Goal: Task Accomplishment & Management: Complete application form

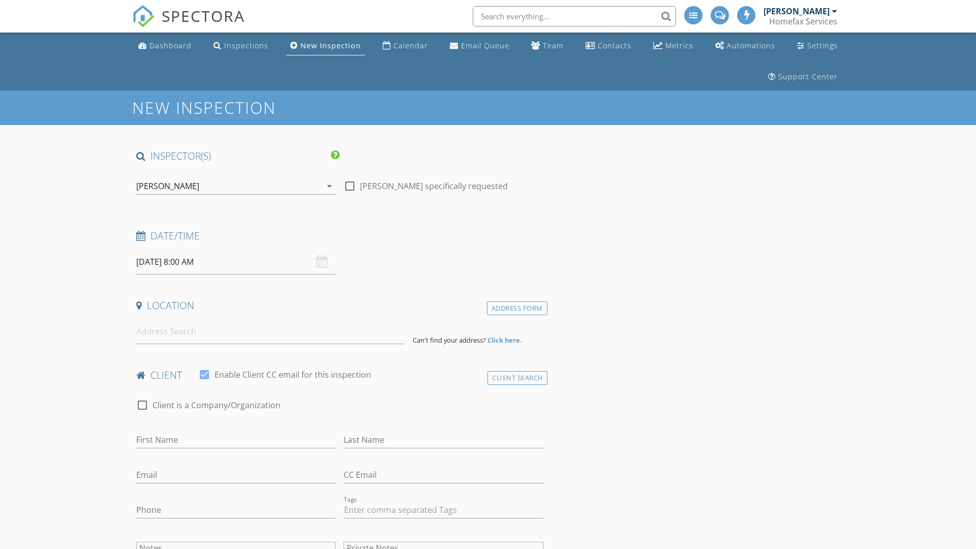
click at [236, 262] on input "08/28/2025 8:00 AM" at bounding box center [235, 262] width 199 height 25
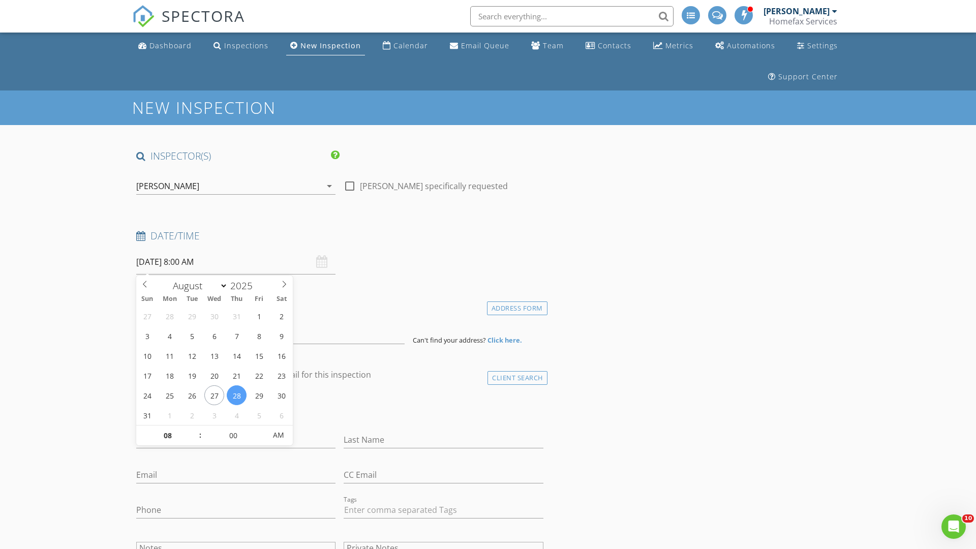
click at [245, 285] on input "2025" at bounding box center [245, 286] width 34 height 14
type input "2025"
type input "08/29/2025 8:00 AM"
click at [167, 435] on input "08" at bounding box center [167, 436] width 63 height 20
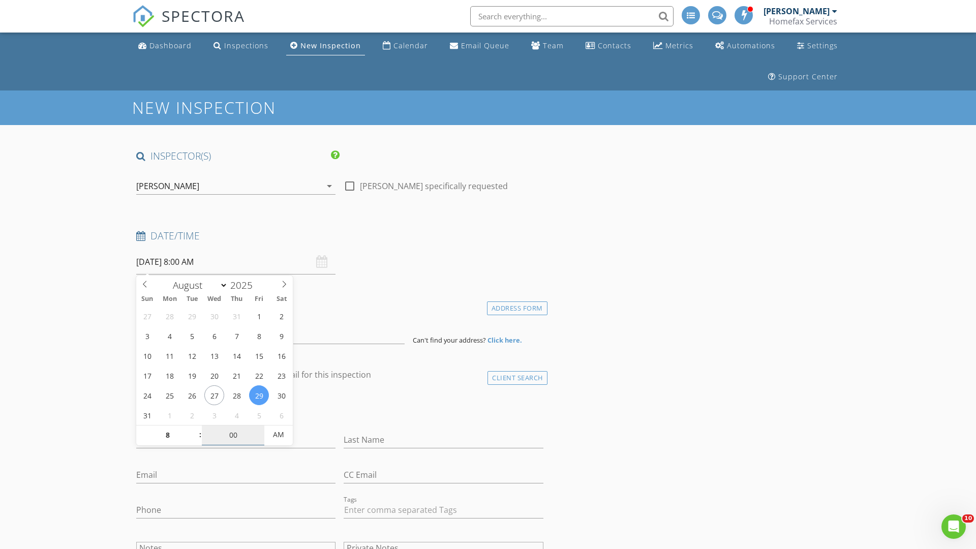
click at [233, 435] on input "00" at bounding box center [233, 435] width 63 height 20
type input "08"
type input "00"
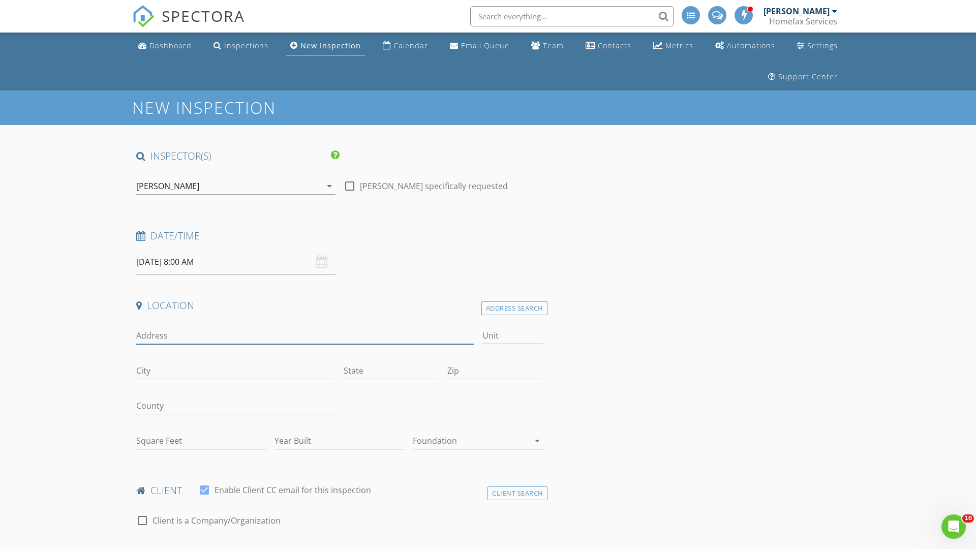
click at [305, 336] on input "Address" at bounding box center [305, 335] width 338 height 17
type input "[STREET_ADDRESS][PERSON_NAME]"
click at [236, 371] on input "City" at bounding box center [235, 371] width 199 height 17
type input "[GEOGRAPHIC_DATA]"
click at [392, 371] on input "State" at bounding box center [392, 371] width 96 height 17
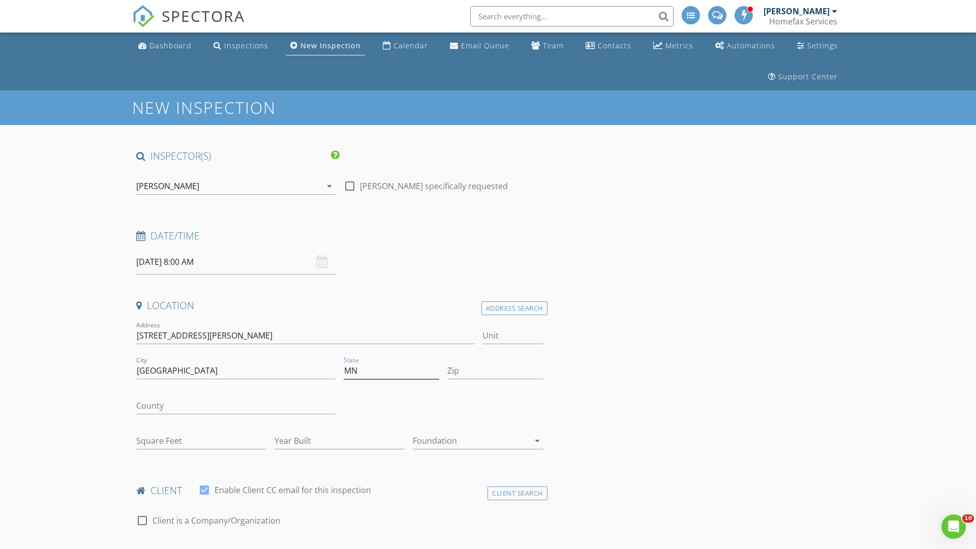
type input "MN"
click at [495, 371] on input "Zip" at bounding box center [496, 371] width 96 height 17
type input "55432"
click at [236, 547] on input "First Name" at bounding box center [235, 555] width 199 height 17
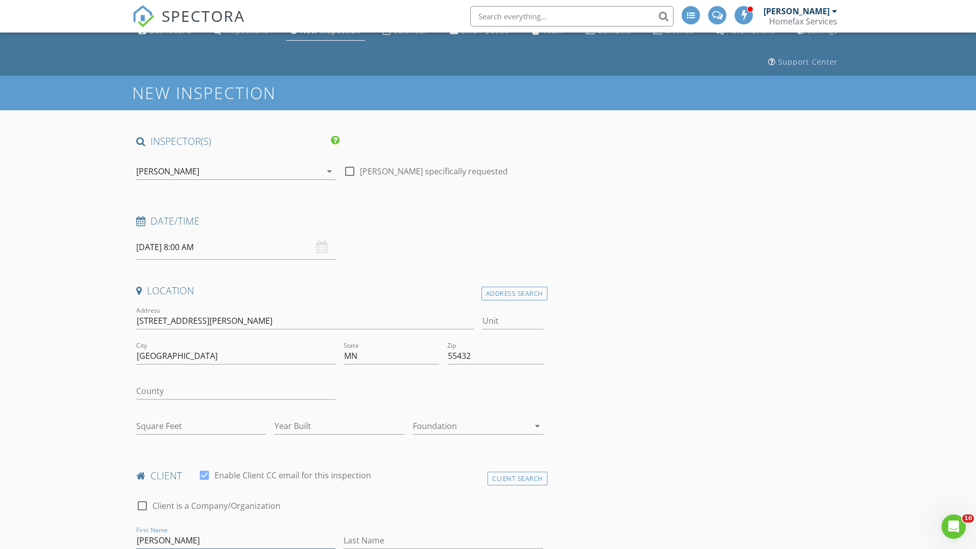
type input "[PERSON_NAME]"
click at [443, 541] on input "Last Name" at bounding box center [443, 540] width 199 height 17
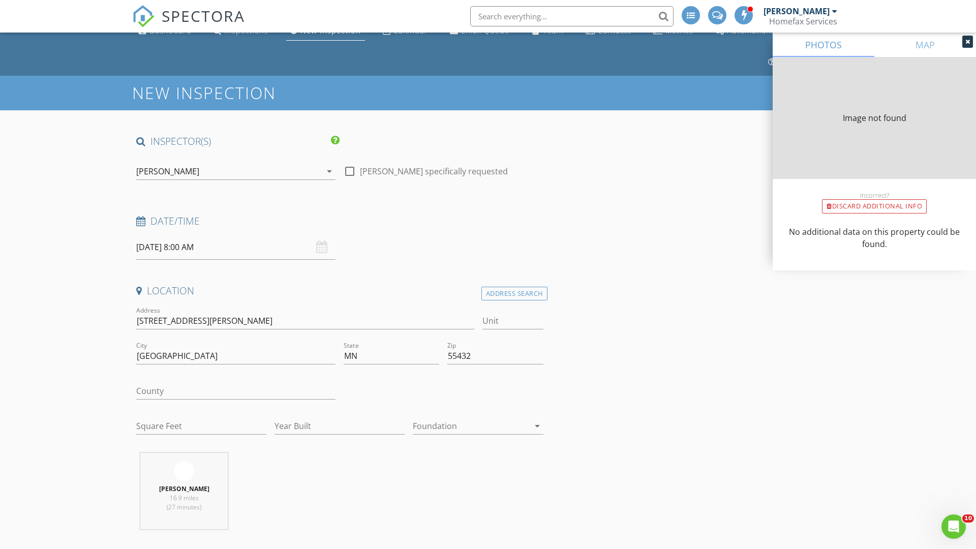
type input "Racko"
type input "1518"
type input "1998"
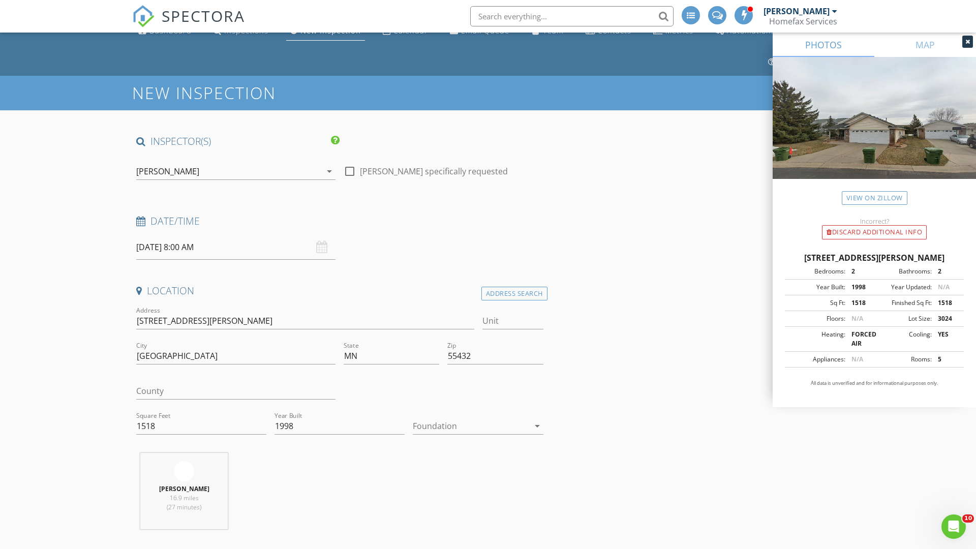
scroll to position [104, 0]
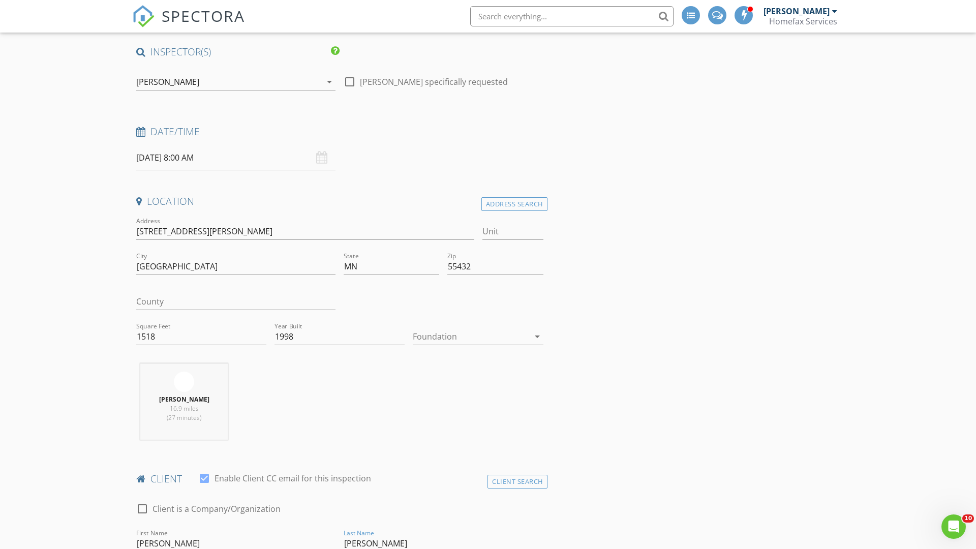
type input "[PERSON_NAME]"
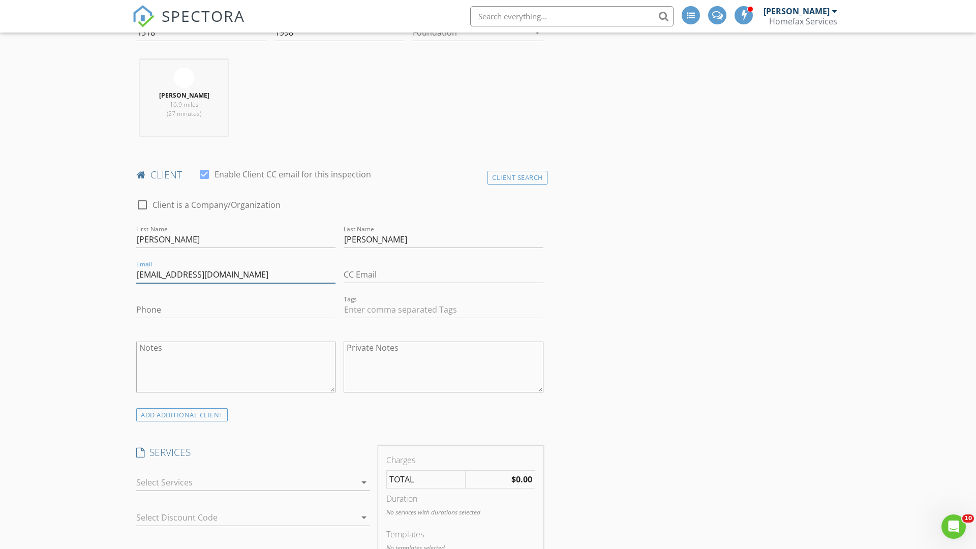
type input "Jakiramn@aol.com"
click at [236, 310] on input "Phone" at bounding box center [235, 310] width 199 height 17
type input "[PHONE_NUMBER]"
click at [246, 483] on div at bounding box center [246, 482] width 220 height 16
click at [264, 487] on div "General Home Inspection" at bounding box center [264, 486] width 195 height 20
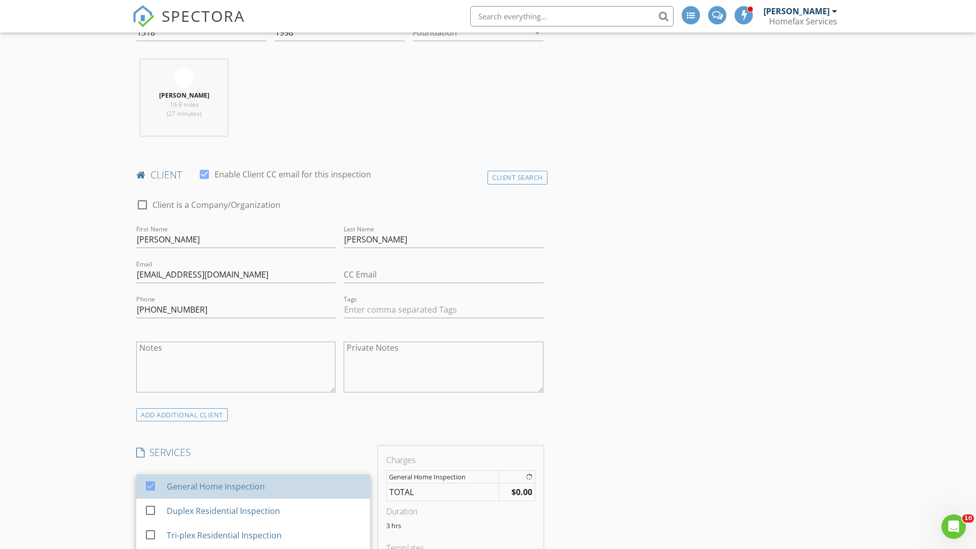
checkbox input "false"
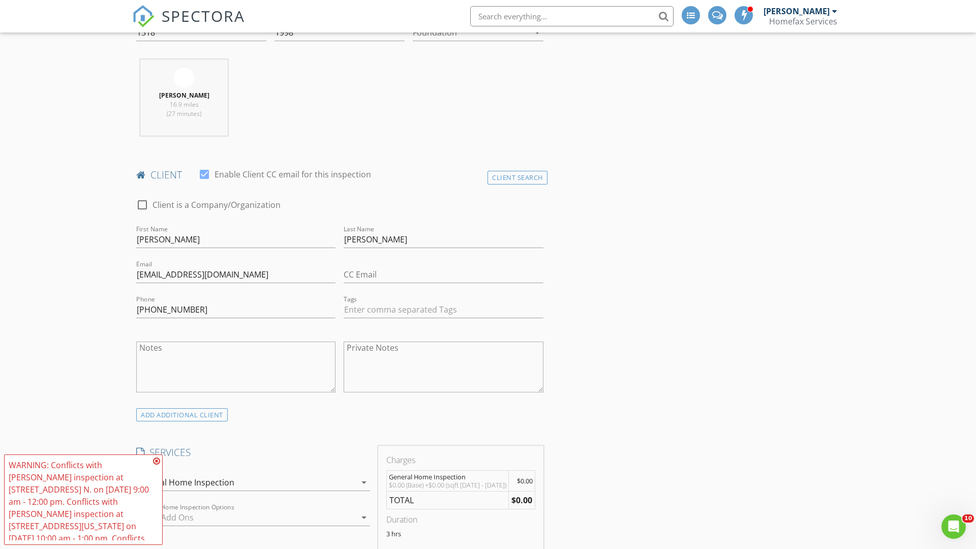
scroll to position [1041, 0]
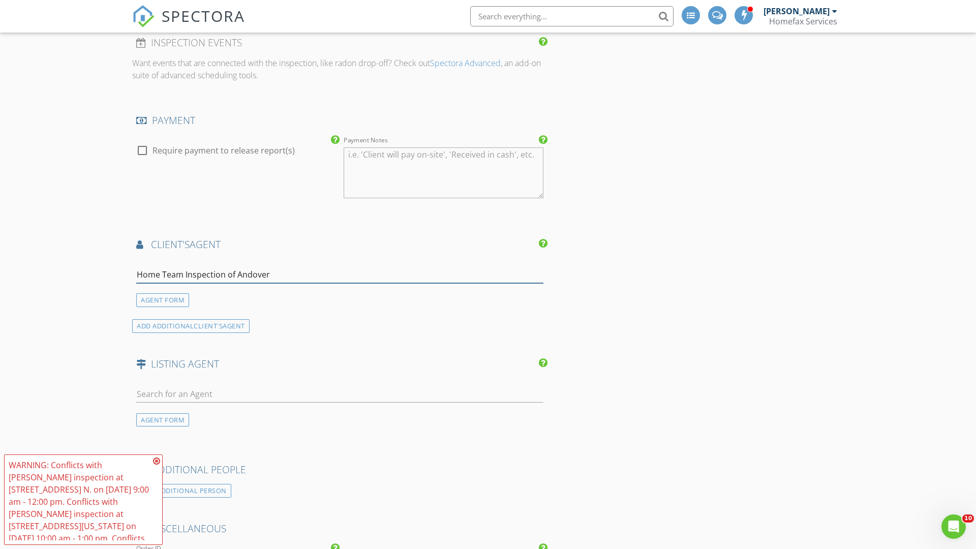
type input "Home Team Inspection of Andover*"
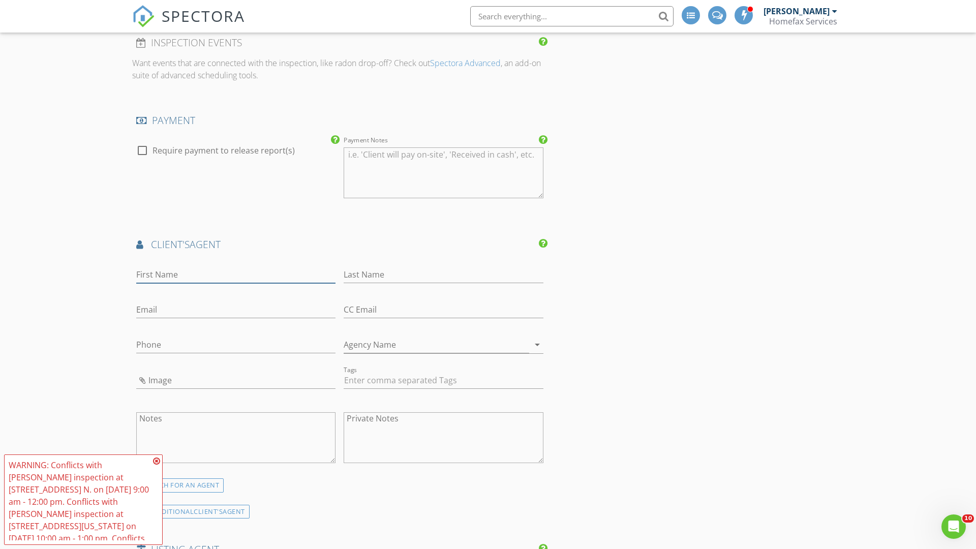
click at [236, 275] on input "text" at bounding box center [235, 274] width 199 height 17
type input "HomeTeam"
click at [443, 275] on input "text" at bounding box center [443, 274] width 199 height 17
type input "Inspection Service"
click at [236, 310] on input "text" at bounding box center [235, 310] width 199 height 17
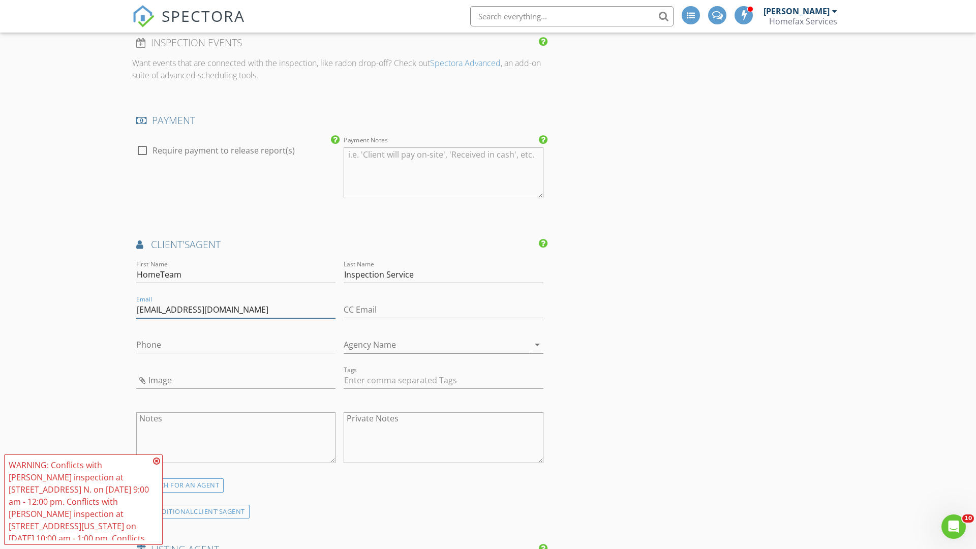
type input "[EMAIL_ADDRESS][DOMAIN_NAME]"
click at [236, 345] on input "text" at bounding box center [235, 345] width 199 height 17
type input "[PHONE_NUMBER]"
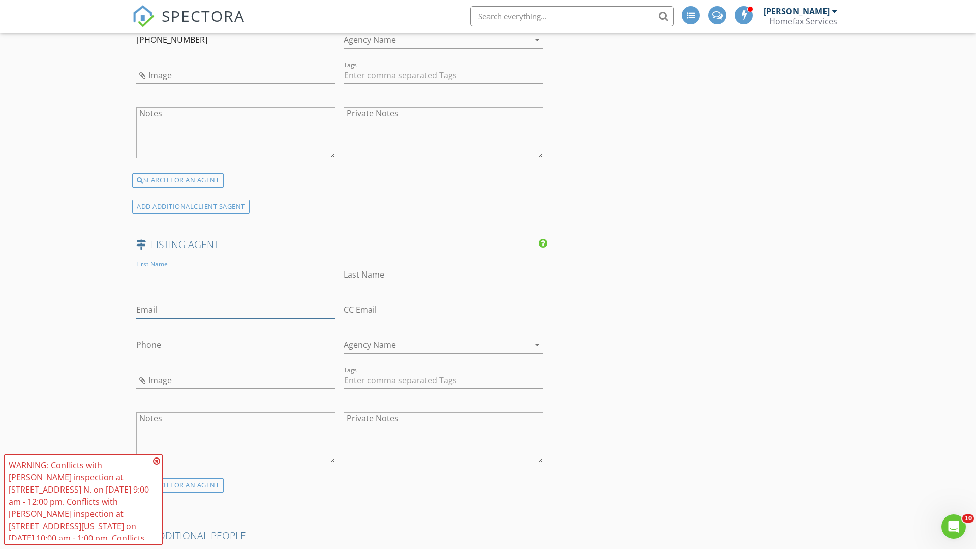
click at [236, 310] on input "text" at bounding box center [235, 310] width 199 height 17
click at [236, 345] on input "text" at bounding box center [235, 345] width 199 height 17
